Goal: Transaction & Acquisition: Purchase product/service

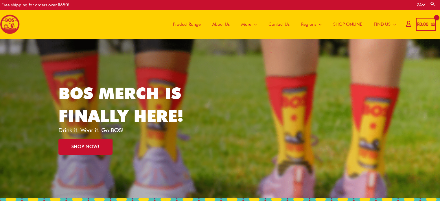
click at [189, 24] on span "Product Range" at bounding box center [187, 24] width 28 height 17
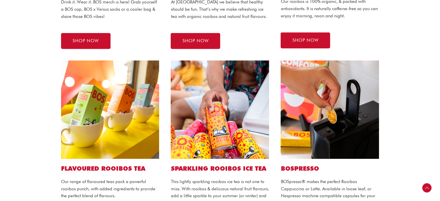
scroll to position [260, 0]
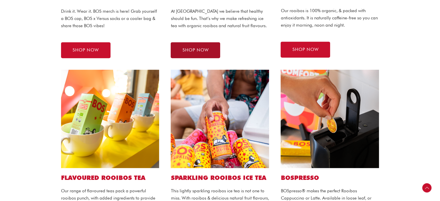
click at [203, 49] on span "SHOP NOW" at bounding box center [195, 50] width 26 height 4
